Goal: Navigation & Orientation: Find specific page/section

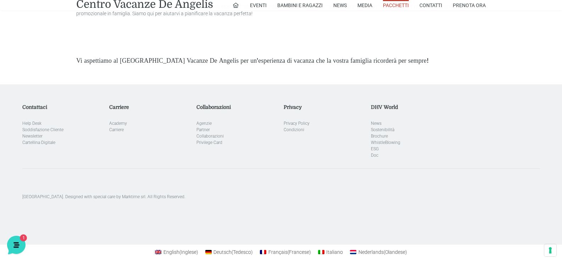
scroll to position [2003, 0]
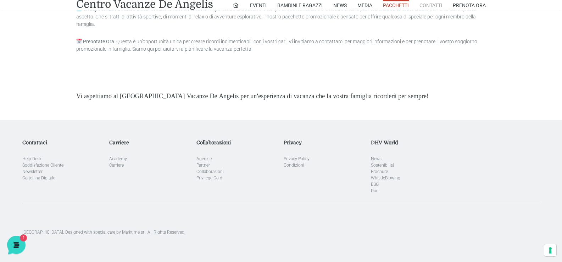
click at [432, 7] on link "Contatti" at bounding box center [430, 5] width 23 height 11
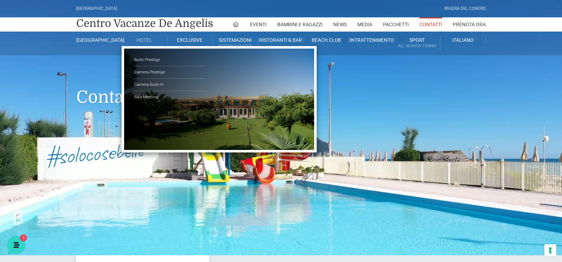
click at [142, 40] on link "Hotel" at bounding box center [144, 40] width 45 height 6
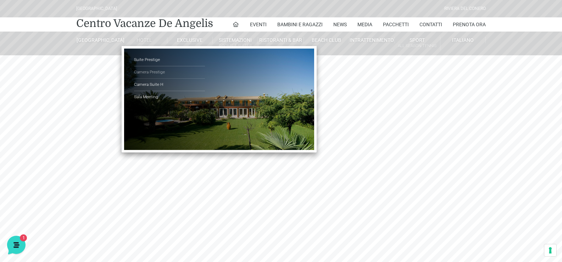
click at [146, 71] on link "Camera Prestige" at bounding box center [169, 72] width 71 height 12
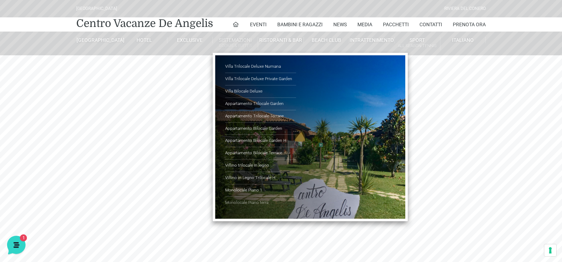
click at [250, 202] on link "Monolocale Piano terra" at bounding box center [260, 203] width 71 height 12
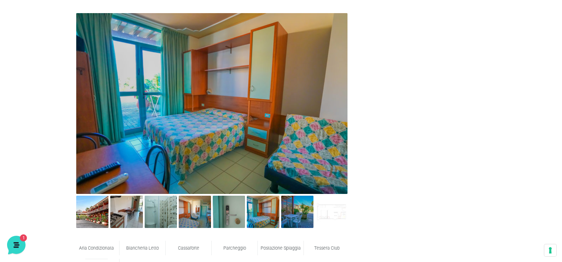
scroll to position [354, 0]
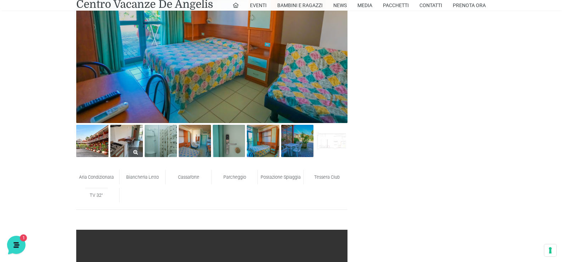
click at [134, 148] on link at bounding box center [126, 141] width 32 height 32
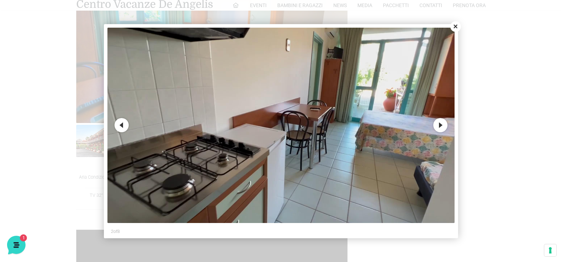
click at [442, 128] on button "Next" at bounding box center [440, 125] width 14 height 14
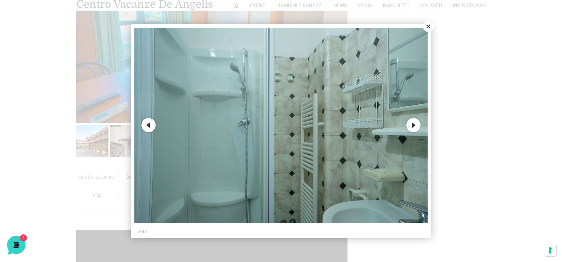
click at [416, 127] on button "Next" at bounding box center [413, 125] width 14 height 14
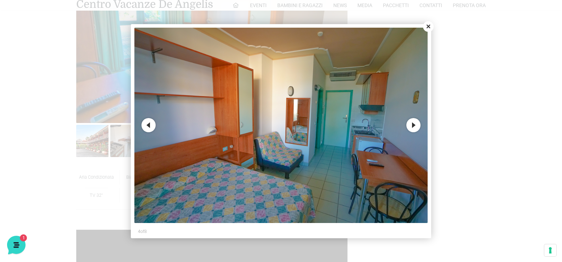
click at [416, 127] on button "Next" at bounding box center [413, 125] width 14 height 14
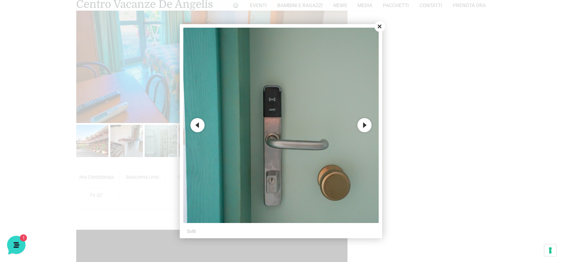
click at [368, 127] on button "Next" at bounding box center [364, 125] width 14 height 14
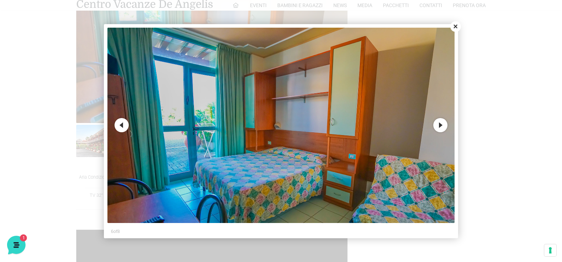
click at [456, 28] on button "Close" at bounding box center [455, 26] width 11 height 11
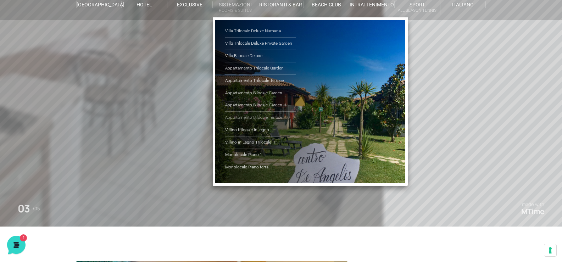
scroll to position [0, 0]
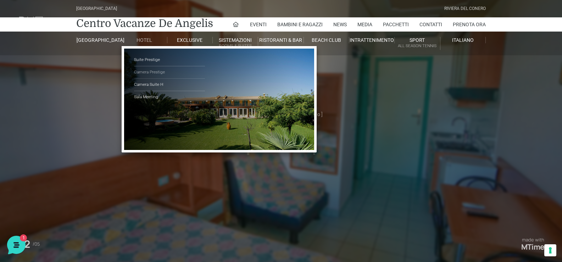
click at [145, 73] on link "Camera Prestige" at bounding box center [169, 72] width 71 height 12
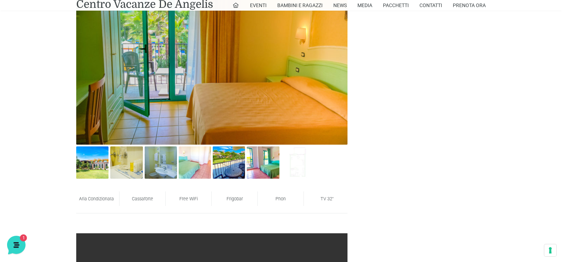
scroll to position [425, 0]
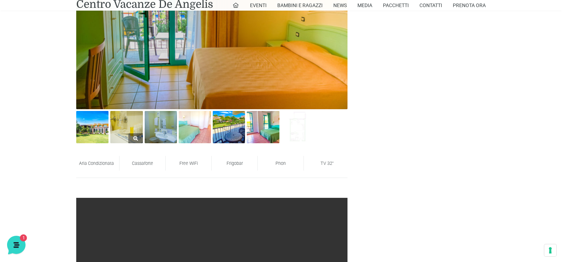
click at [127, 138] on img at bounding box center [126, 127] width 32 height 32
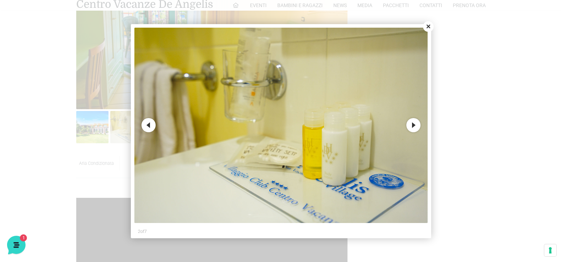
drag, startPoint x: 404, startPoint y: 127, endPoint x: 412, endPoint y: 126, distance: 7.8
click at [405, 127] on img at bounding box center [280, 125] width 293 height 195
click at [412, 126] on button "Next" at bounding box center [413, 125] width 14 height 14
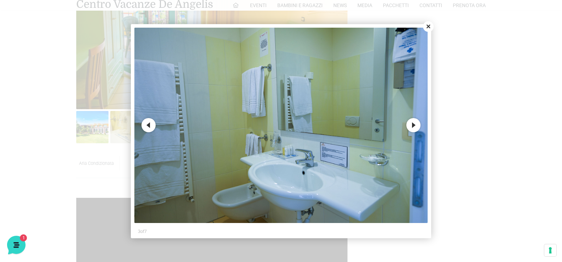
click at [412, 126] on button "Next" at bounding box center [413, 125] width 14 height 14
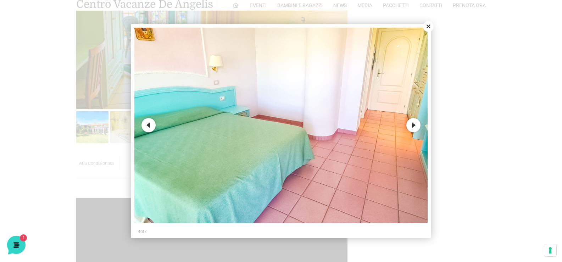
click at [412, 126] on button "Next" at bounding box center [413, 125] width 14 height 14
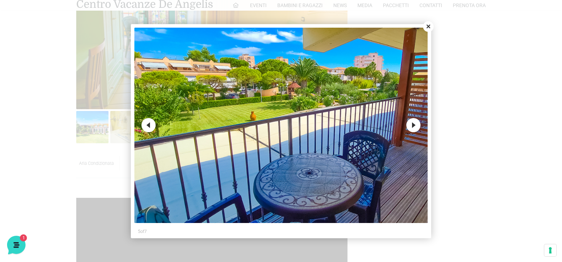
click at [412, 126] on button "Next" at bounding box center [413, 125] width 14 height 14
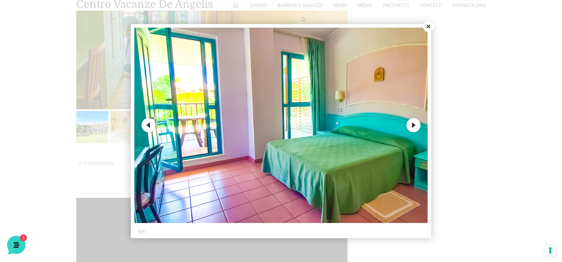
click at [412, 126] on button "Next" at bounding box center [413, 125] width 14 height 14
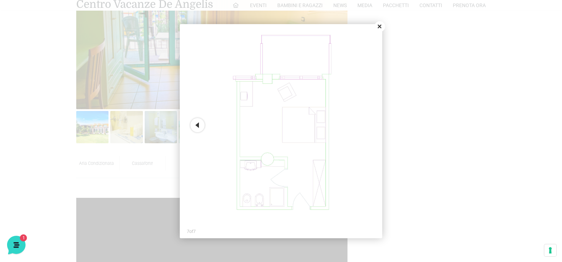
click at [382, 29] on button "Close" at bounding box center [379, 26] width 11 height 11
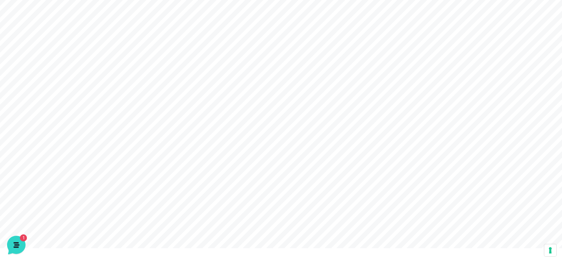
scroll to position [0, 0]
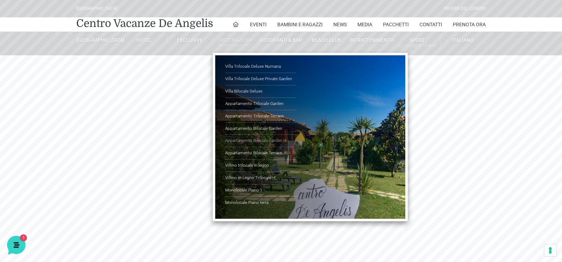
click at [257, 140] on link "Appartamento Bilocale Garden H" at bounding box center [260, 141] width 71 height 12
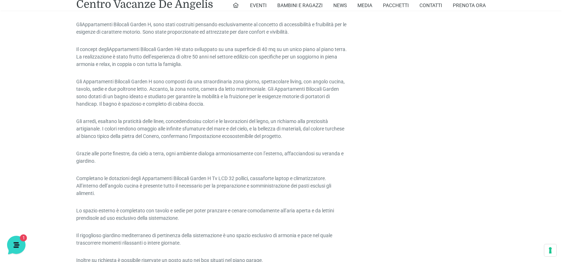
scroll to position [390, 0]
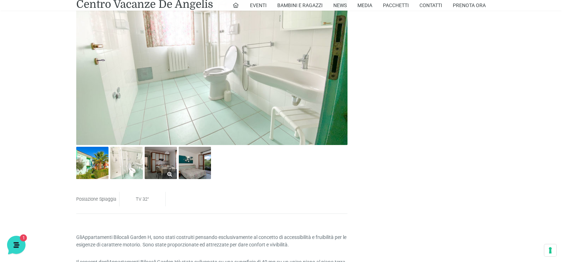
click at [159, 172] on img at bounding box center [161, 163] width 32 height 32
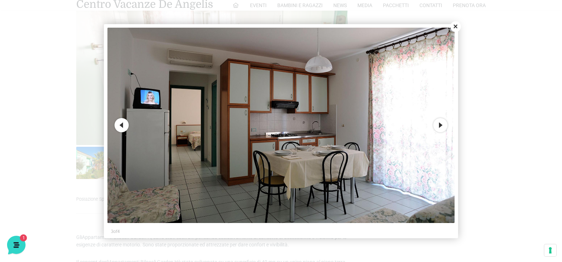
click at [440, 125] on button "Next" at bounding box center [440, 125] width 14 height 14
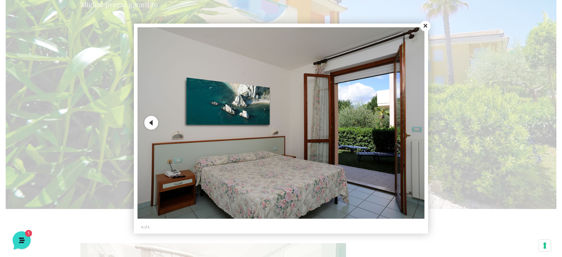
scroll to position [0, 0]
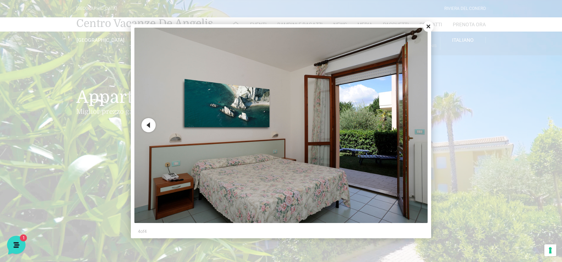
click at [425, 24] on button "Close" at bounding box center [428, 26] width 11 height 11
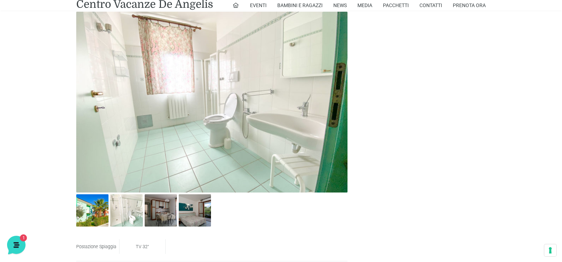
scroll to position [378, 0]
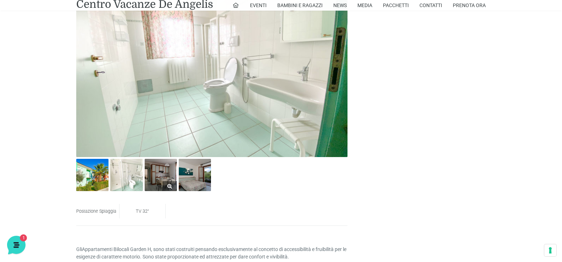
click at [151, 171] on img at bounding box center [161, 175] width 32 height 32
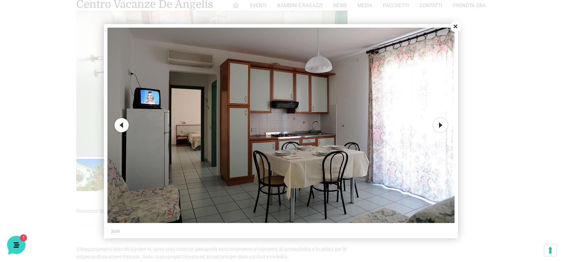
click at [446, 124] on button "Next" at bounding box center [440, 125] width 14 height 14
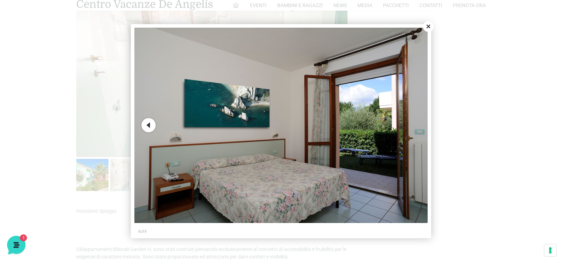
click at [425, 29] on button "Close" at bounding box center [428, 26] width 11 height 11
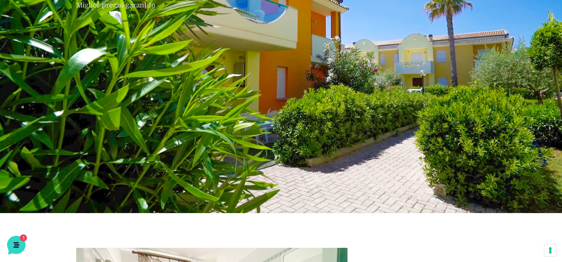
scroll to position [0, 0]
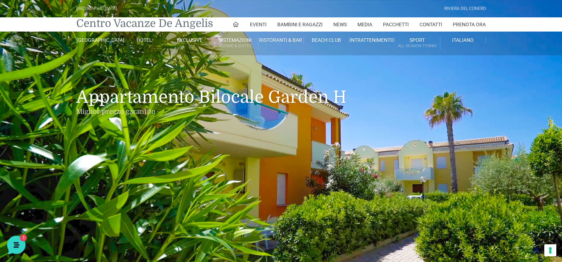
click at [173, 25] on link "Centro Vacanze De Angelis" at bounding box center [144, 23] width 137 height 14
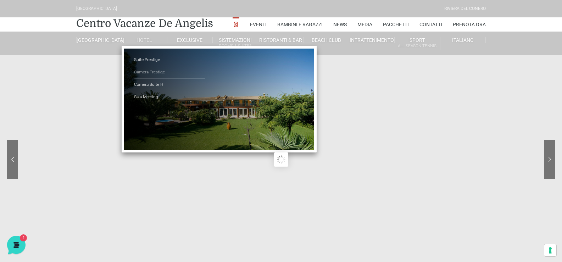
click at [152, 71] on link "Camera Prestige" at bounding box center [169, 72] width 71 height 12
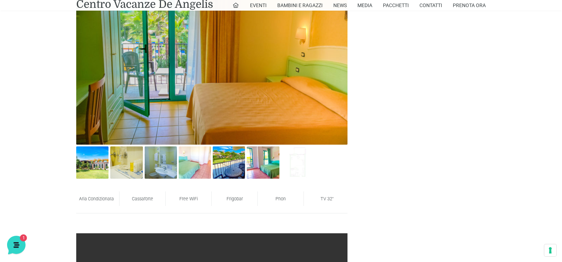
scroll to position [461, 0]
